Goal: Book appointment/travel/reservation

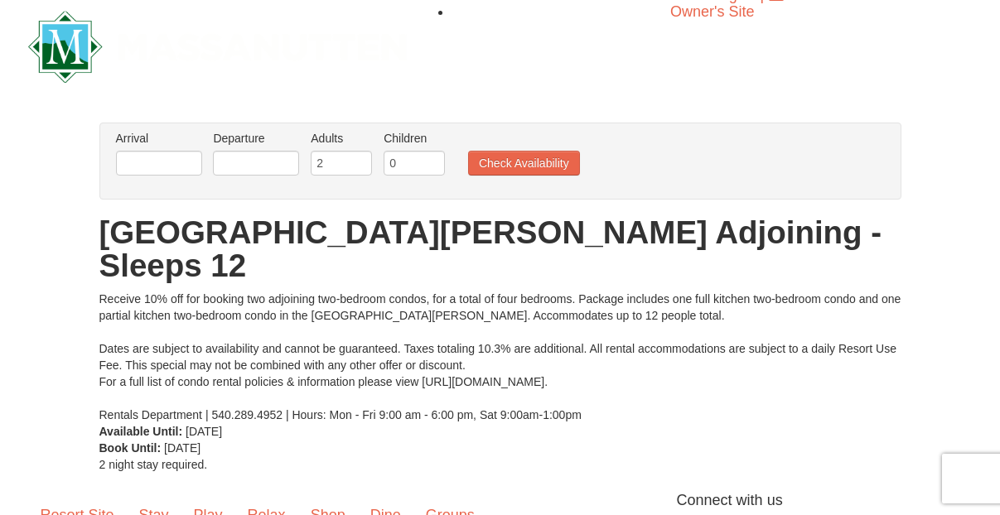
scroll to position [8, 0]
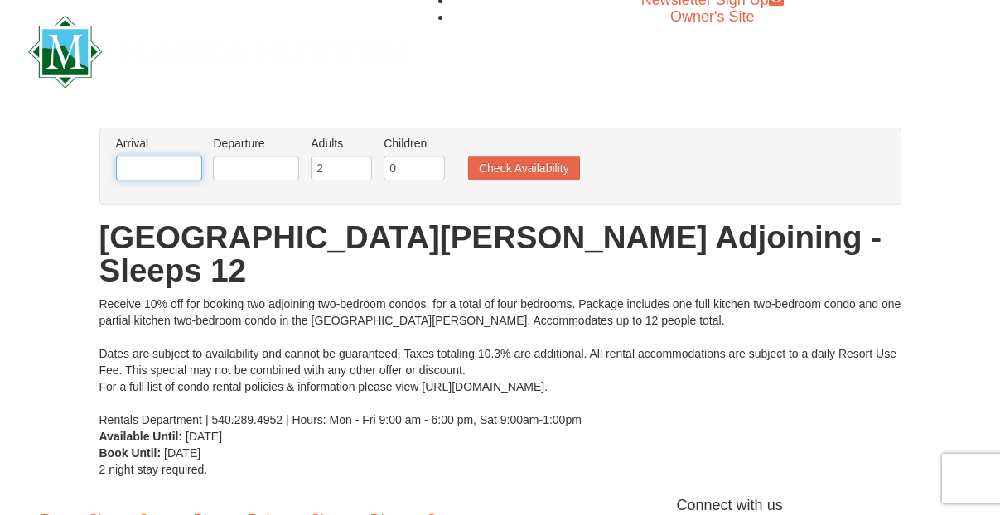
click at [148, 164] on input "text" at bounding box center [159, 168] width 86 height 25
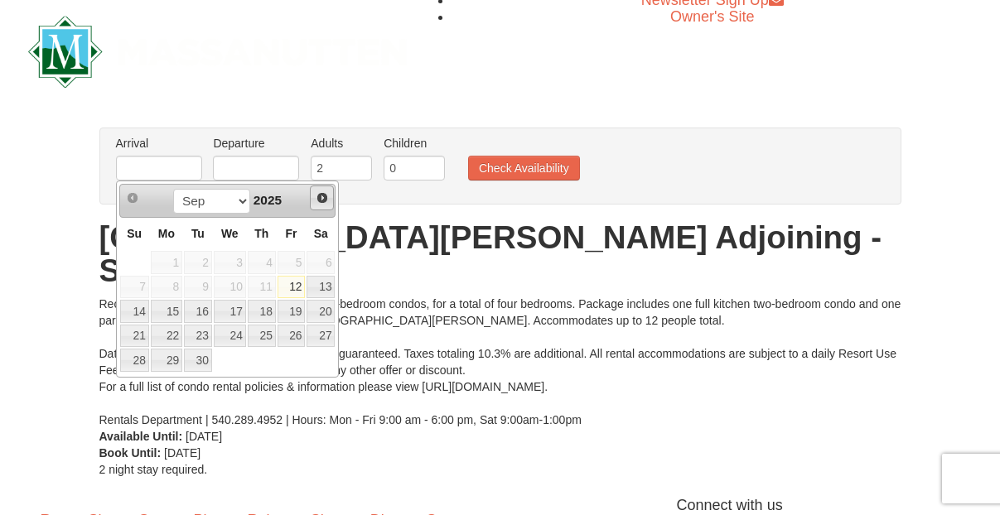
click at [323, 206] on link "Next" at bounding box center [322, 198] width 25 height 25
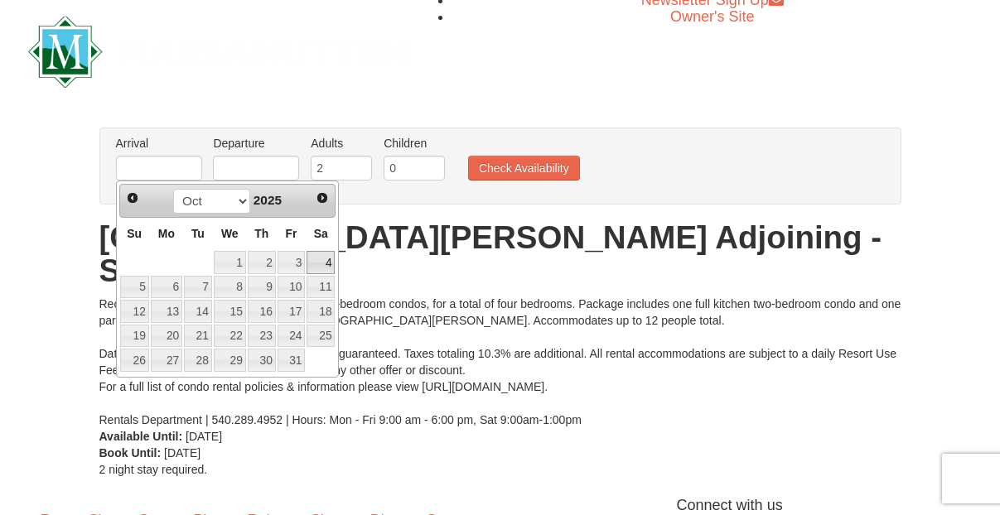
click at [322, 261] on link "4" at bounding box center [321, 262] width 28 height 23
type input "[DATE]"
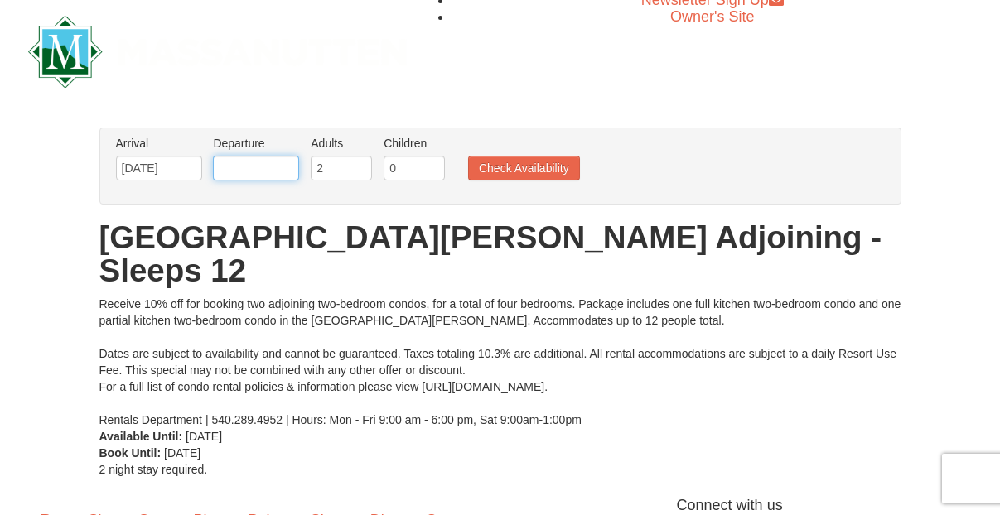
click at [278, 166] on input "text" at bounding box center [256, 168] width 86 height 25
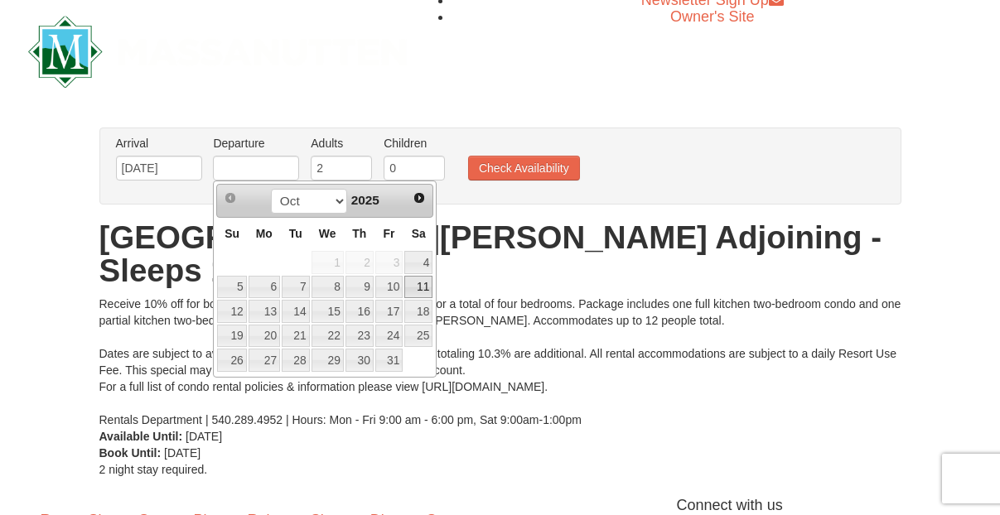
click at [423, 278] on link "11" at bounding box center [418, 287] width 28 height 23
type input "[DATE]"
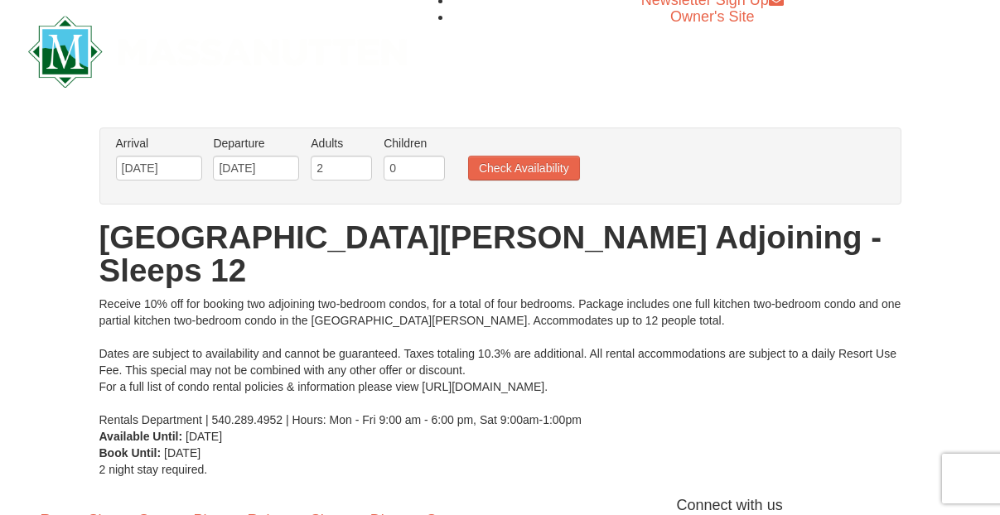
click at [496, 150] on ul "Arrival Please format dates MM/DD/YYYY Please format dates MM/DD/YYYY [DATE] De…" at bounding box center [492, 162] width 760 height 54
click at [552, 171] on button "Check Availability" at bounding box center [524, 168] width 112 height 25
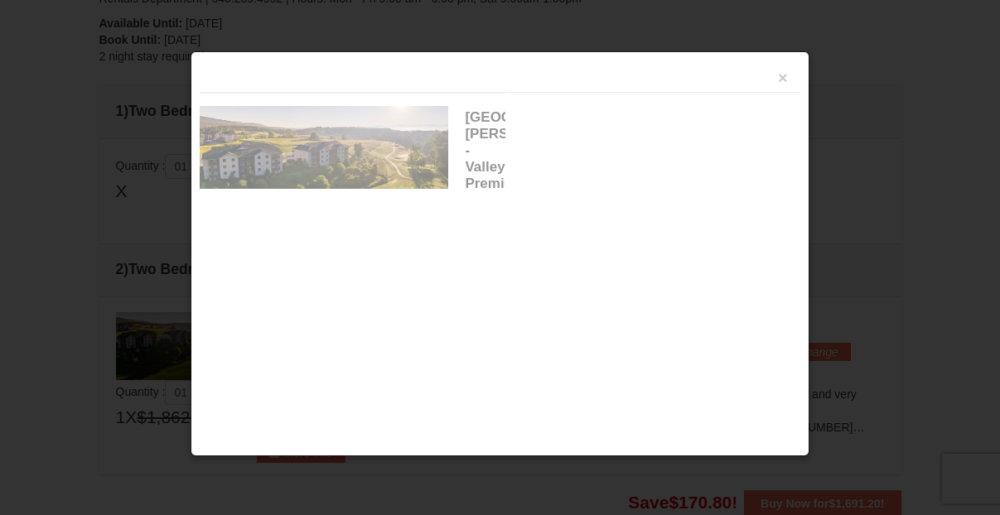
scroll to position [507, 0]
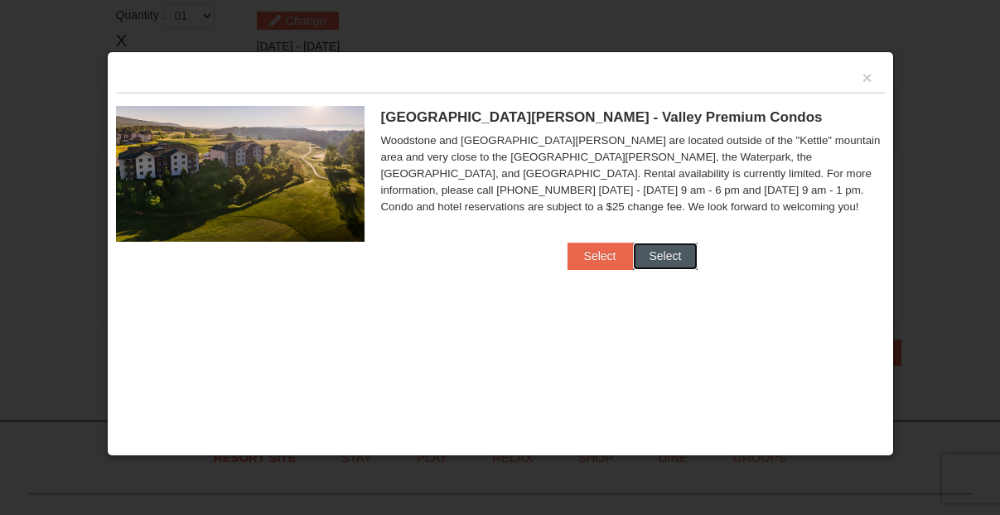
click at [647, 254] on button "Select" at bounding box center [665, 256] width 65 height 27
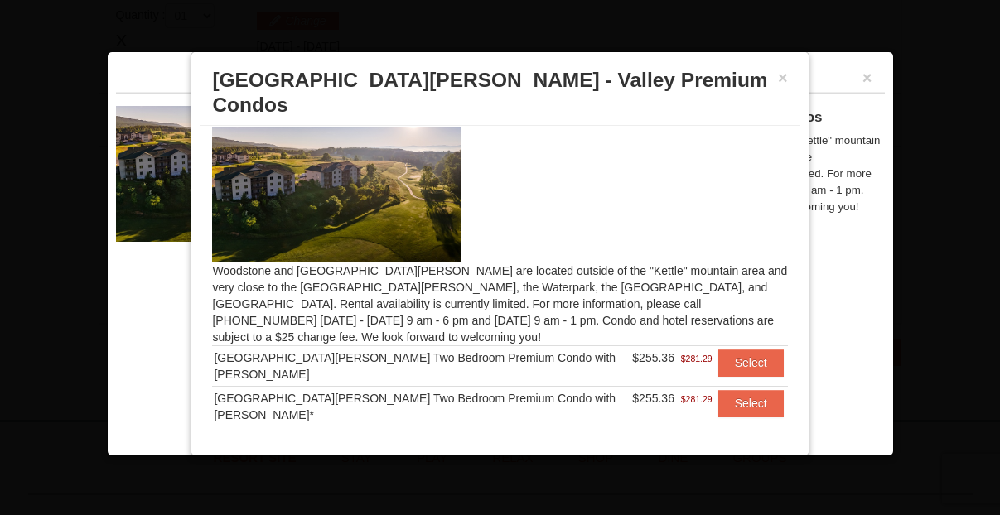
scroll to position [14, 0]
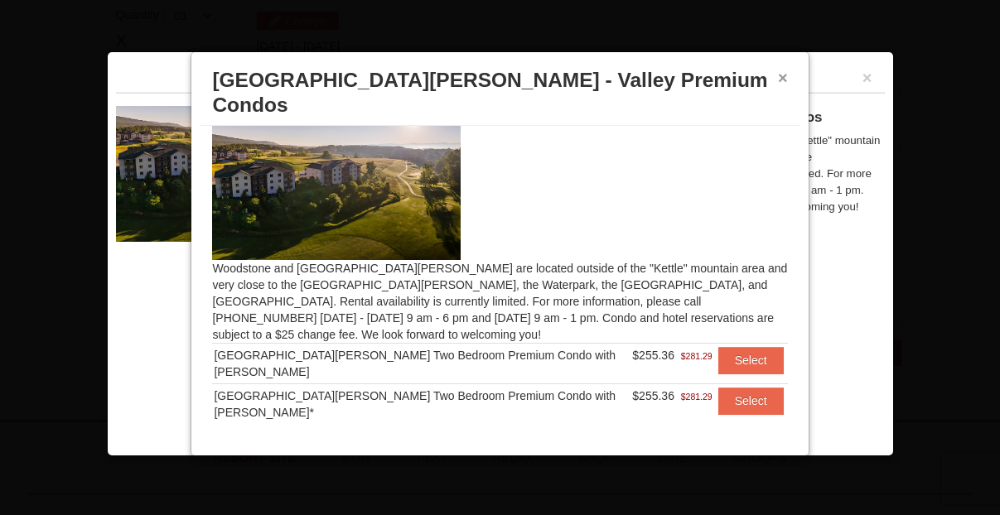
click at [778, 83] on button "×" at bounding box center [783, 78] width 10 height 17
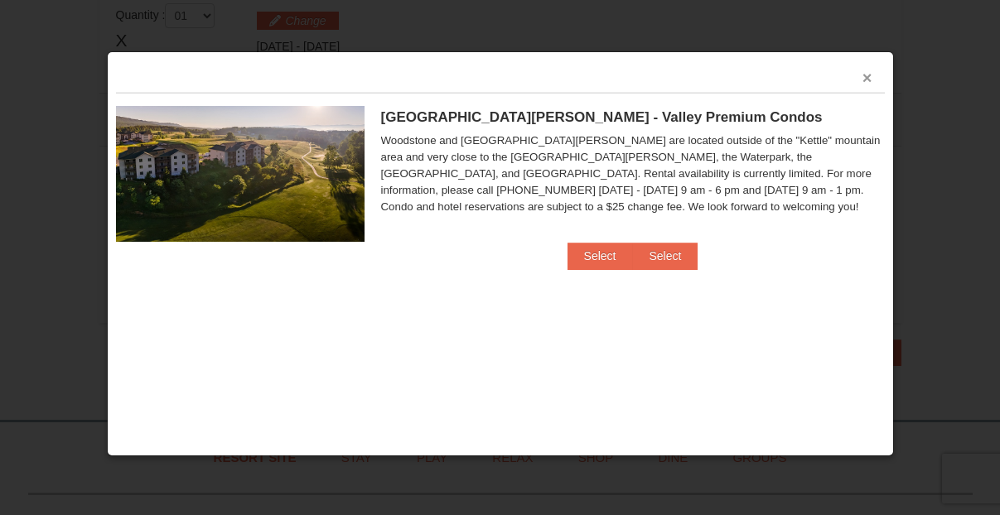
click at [863, 80] on button "×" at bounding box center [868, 78] width 10 height 17
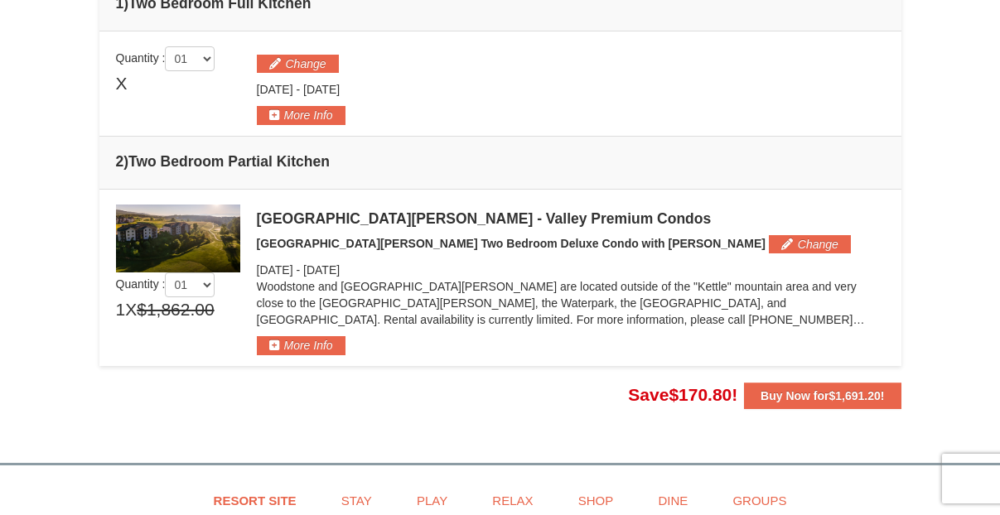
scroll to position [424, 0]
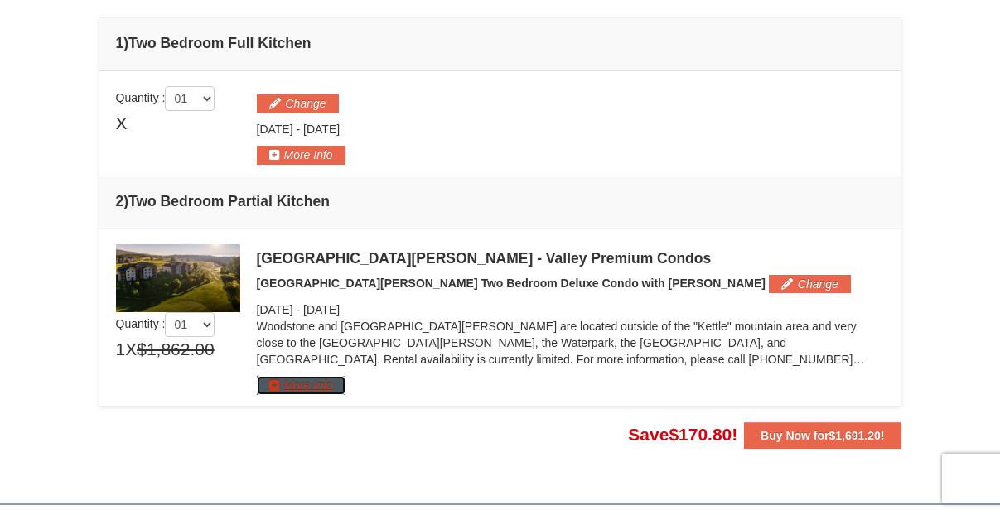
click at [334, 387] on button "More Info" at bounding box center [301, 385] width 89 height 18
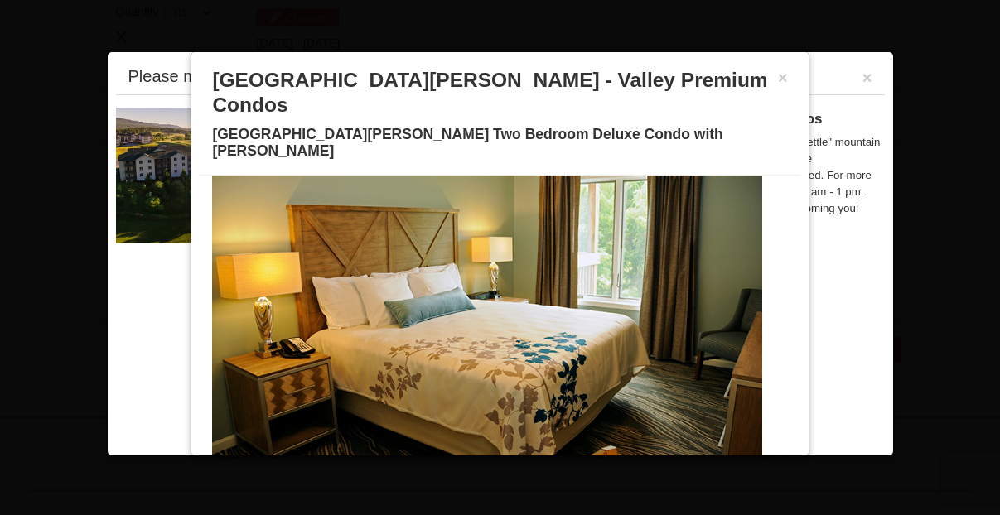
scroll to position [0, 0]
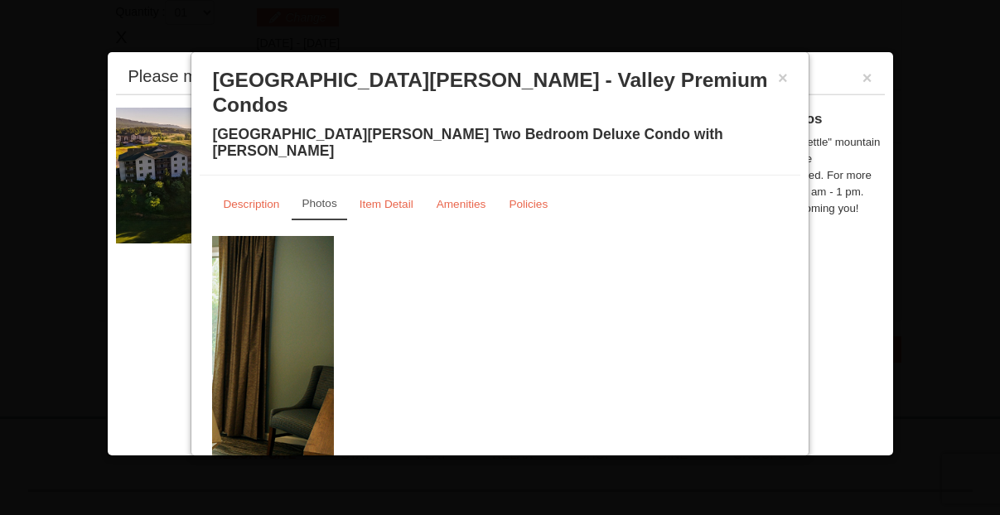
drag, startPoint x: 737, startPoint y: 293, endPoint x: 21, endPoint y: 246, distance: 717.5
click at [12, 251] on body "Browser Not Supported We notice you are using a browser which will not provide …" at bounding box center [500, 151] width 1000 height 1325
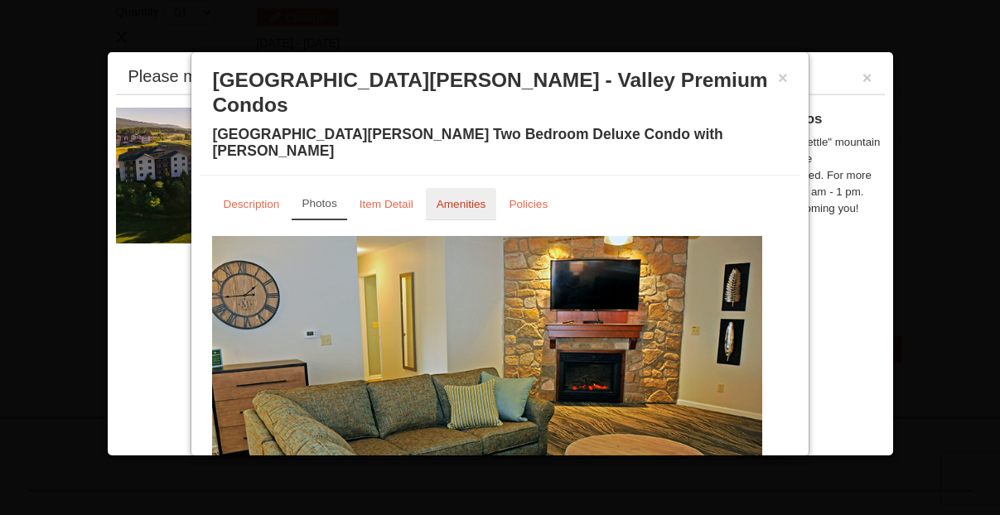
click at [471, 198] on small "Amenities" at bounding box center [462, 204] width 50 height 12
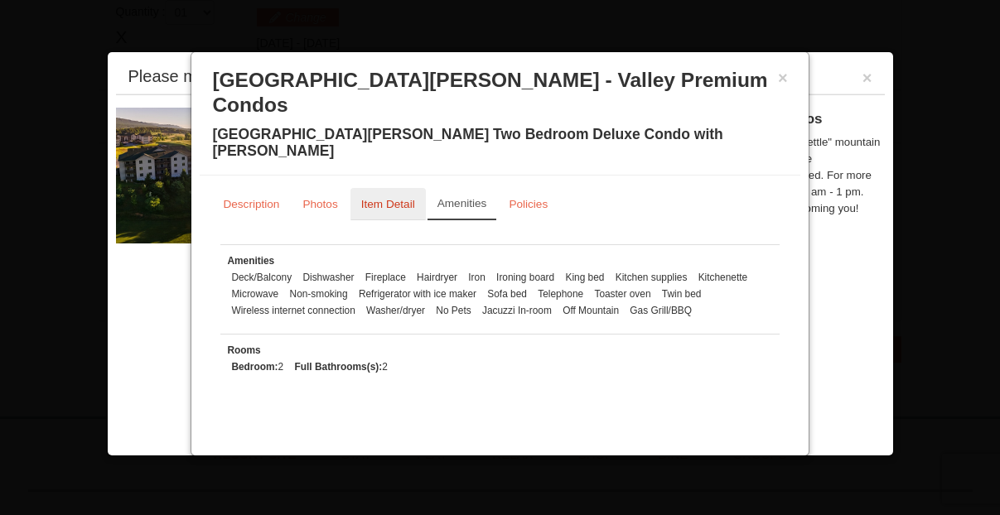
click at [376, 188] on link "Item Detail" at bounding box center [388, 204] width 75 height 32
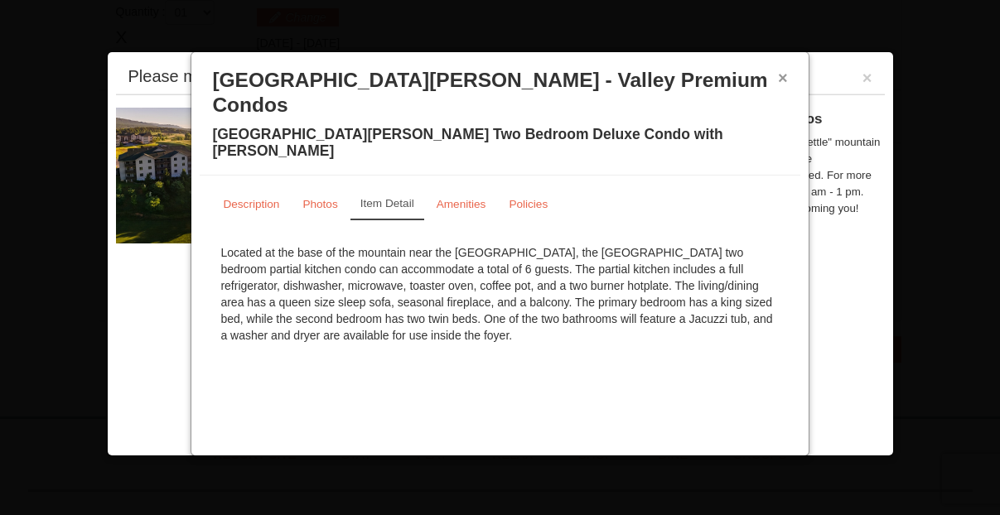
click at [786, 80] on button "×" at bounding box center [783, 78] width 10 height 17
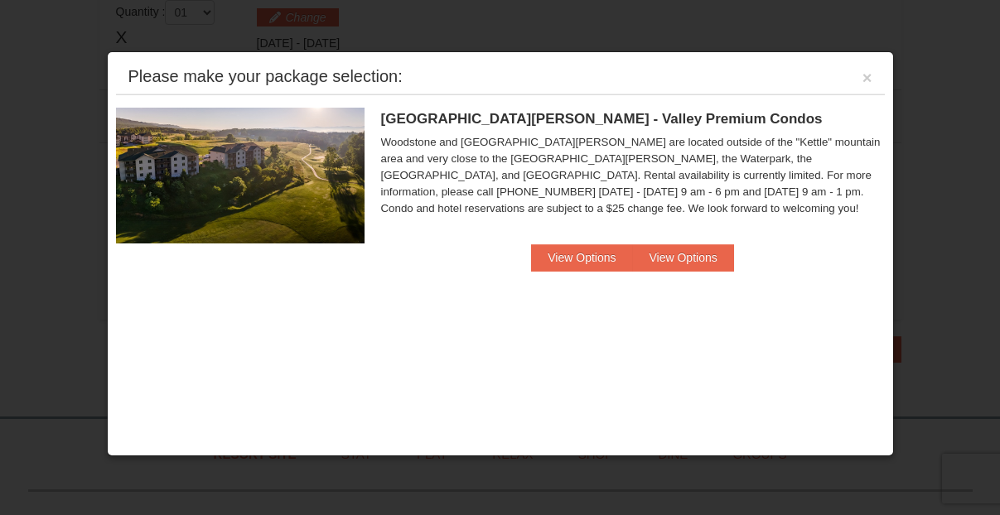
click at [874, 80] on div "Please make your package selection: ×" at bounding box center [500, 77] width 769 height 34
click at [860, 82] on div "Please make your package selection: ×" at bounding box center [500, 77] width 769 height 34
click at [863, 79] on button "×" at bounding box center [868, 78] width 10 height 17
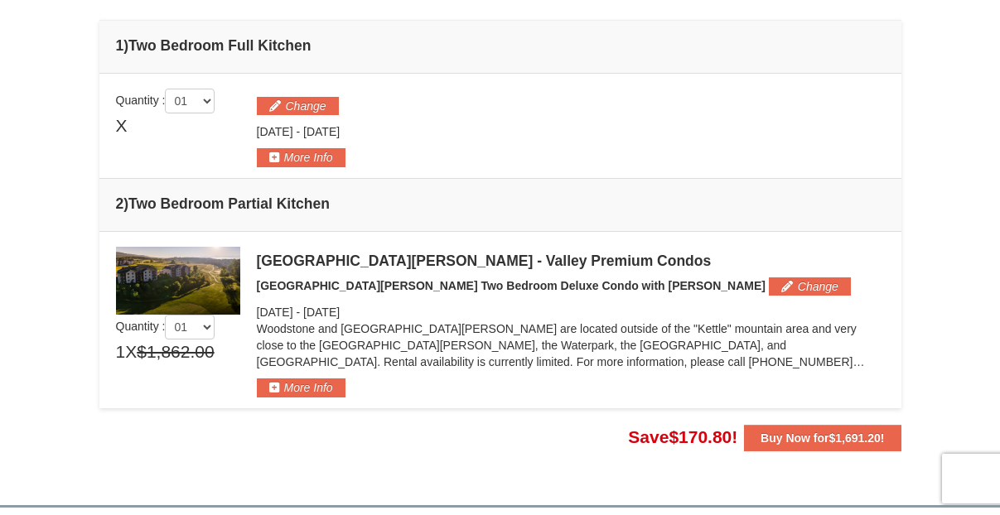
scroll to position [414, 0]
